Goal: Task Accomplishment & Management: Manage account settings

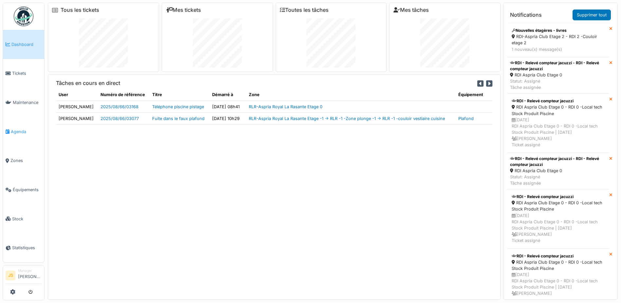
click at [21, 128] on span "Agenda" at bounding box center [26, 131] width 31 height 6
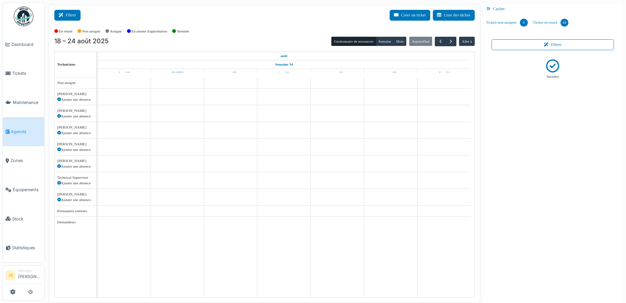
click at [64, 16] on icon at bounding box center [62, 15] width 7 height 4
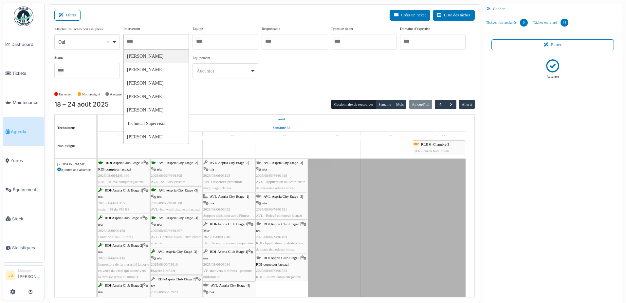
click at [133, 41] on input "Tous" at bounding box center [129, 41] width 7 height 9
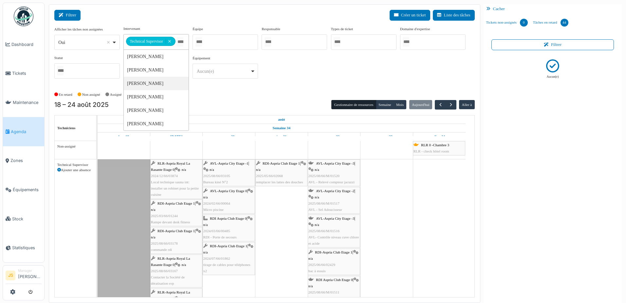
click at [69, 14] on button "Filtrer" at bounding box center [67, 15] width 26 height 11
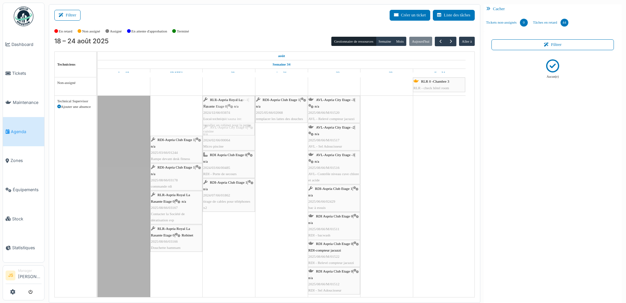
drag, startPoint x: 178, startPoint y: 115, endPoint x: 209, endPoint y: 114, distance: 31.1
click at [98, 114] on div "RLR-Aspria Royal La Rasante Etage 0 | n/a 2024/12/66/03874 Local technique saun…" at bounding box center [98, 197] width 0 height 202
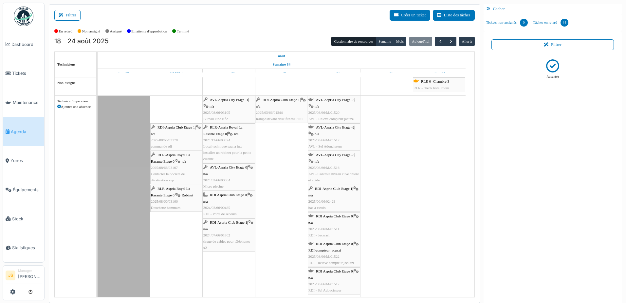
drag, startPoint x: 176, startPoint y: 114, endPoint x: 270, endPoint y: 116, distance: 93.7
click at [98, 116] on div "RDI-Aspria Club Etage 1 | n/a 2025/03/66/01244 Rampe devant desk fitness AVL-As…" at bounding box center [98, 197] width 0 height 202
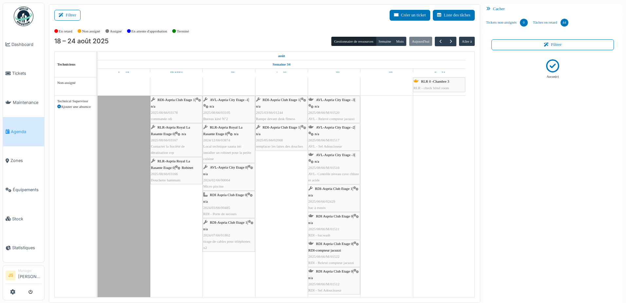
click at [187, 116] on div "RDI-Aspria Club Etage 1 | n/a 2025/08/66/03178 commande rdi" at bounding box center [176, 109] width 51 height 25
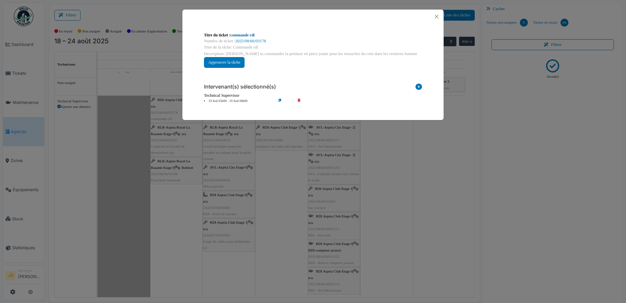
click at [240, 34] on link "commande rdi" at bounding box center [243, 35] width 24 height 5
click at [283, 201] on div "**********" at bounding box center [313, 151] width 626 height 303
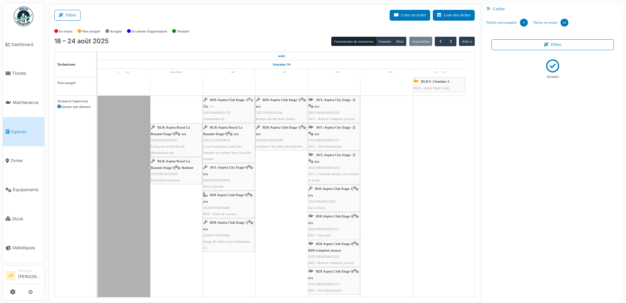
drag, startPoint x: 178, startPoint y: 109, endPoint x: 215, endPoint y: 111, distance: 37.7
click at [98, 111] on div "RDI-Aspria Club Etage 1 | n/a 2025/08/66/03178 commande rdi AVL-Aspria City Eta…" at bounding box center [98, 197] width 0 height 202
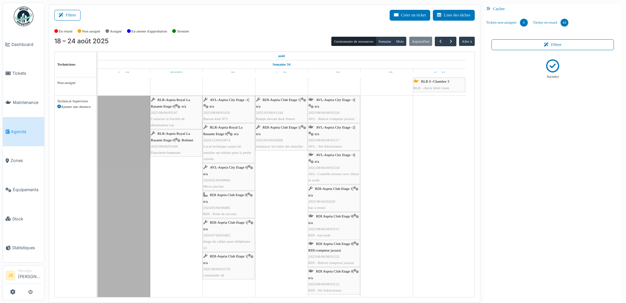
click at [176, 120] on div "RLR-Aspria Royal La Rasante Etage 0 | n/a 2025/08/66/03167 Contacter la Société…" at bounding box center [176, 112] width 51 height 31
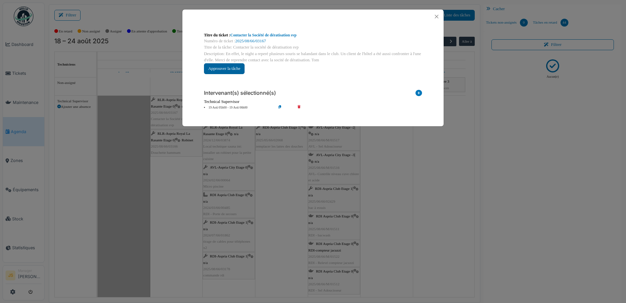
click at [235, 70] on button "Approuver la tâche" at bounding box center [224, 68] width 41 height 11
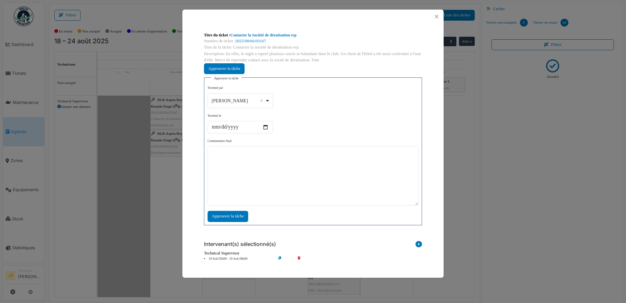
click at [269, 99] on div "Alexandre Michailidis Remove item" at bounding box center [240, 100] width 60 height 9
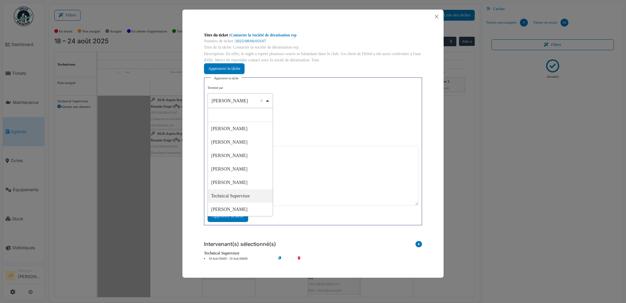
select select "****"
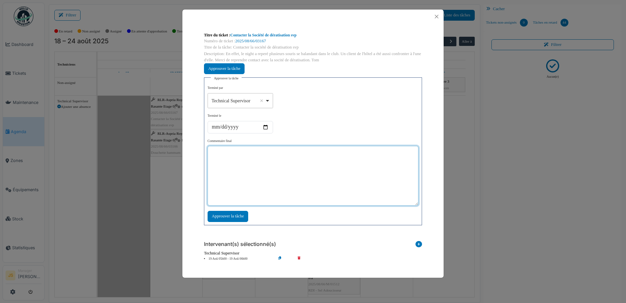
click at [250, 185] on textarea at bounding box center [313, 176] width 211 height 60
drag, startPoint x: 282, startPoint y: 153, endPoint x: 186, endPoint y: 162, distance: 96.7
click at [186, 162] on div "**********" at bounding box center [312, 147] width 261 height 246
type textarea "**********"
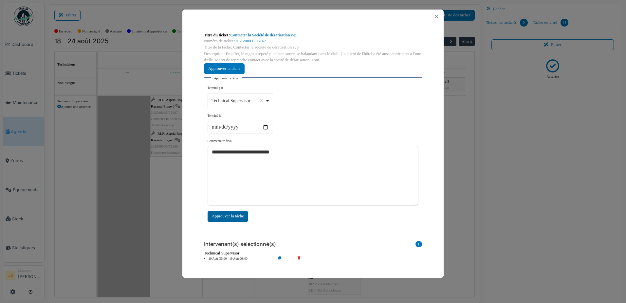
click at [237, 215] on div "Approuver la tâche" at bounding box center [228, 216] width 41 height 11
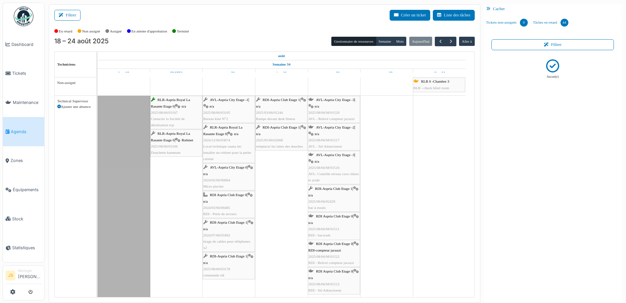
click at [169, 149] on div "RLR-Aspria Royal La Rasante Etage 0 | Robinet 2025/08/66/03166 Douchette hammam" at bounding box center [176, 142] width 51 height 25
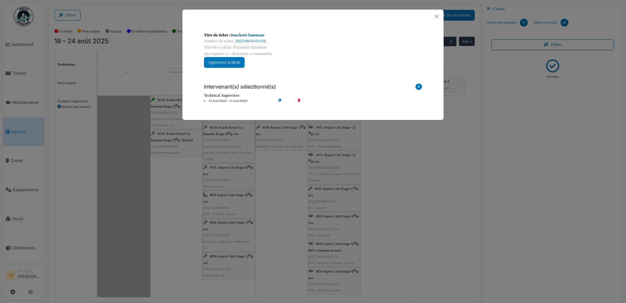
click at [255, 36] on link "Douchette hammam" at bounding box center [248, 35] width 34 height 5
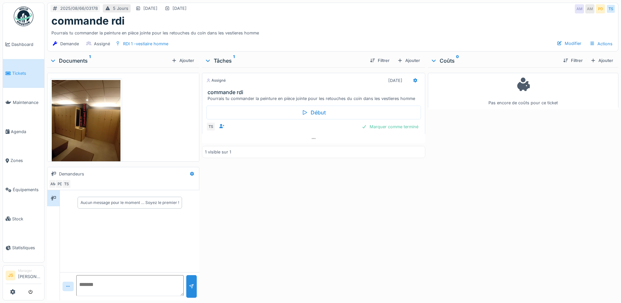
click at [94, 119] on img at bounding box center [86, 125] width 69 height 91
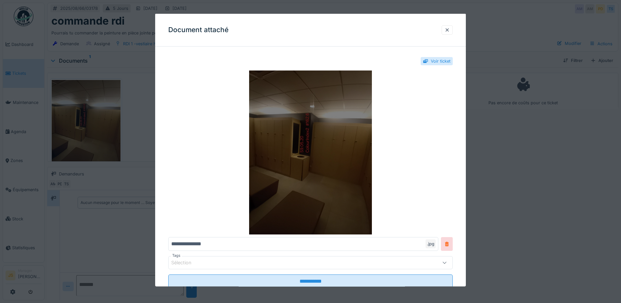
click at [283, 126] on img at bounding box center [310, 152] width 285 height 164
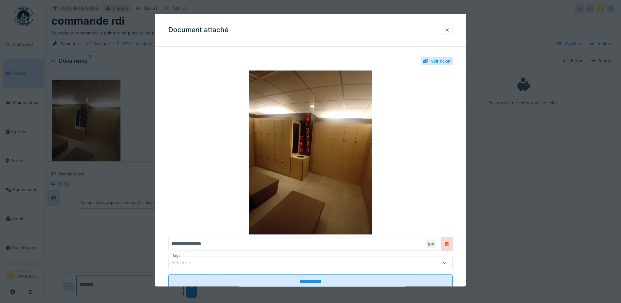
click at [450, 30] on div at bounding box center [447, 30] width 5 height 6
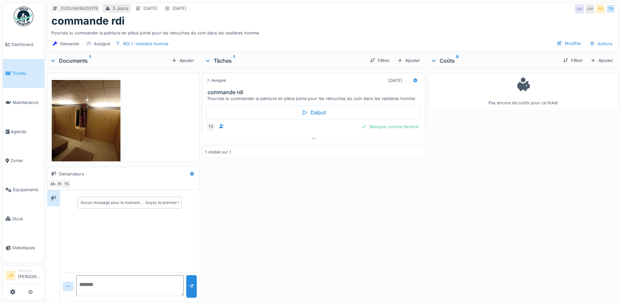
scroll to position [5, 0]
click at [94, 282] on textarea at bounding box center [129, 285] width 107 height 21
click at [99, 277] on textarea at bounding box center [129, 285] width 107 height 21
type textarea "**********"
click at [190, 284] on div at bounding box center [191, 286] width 10 height 23
